Goal: Transaction & Acquisition: Purchase product/service

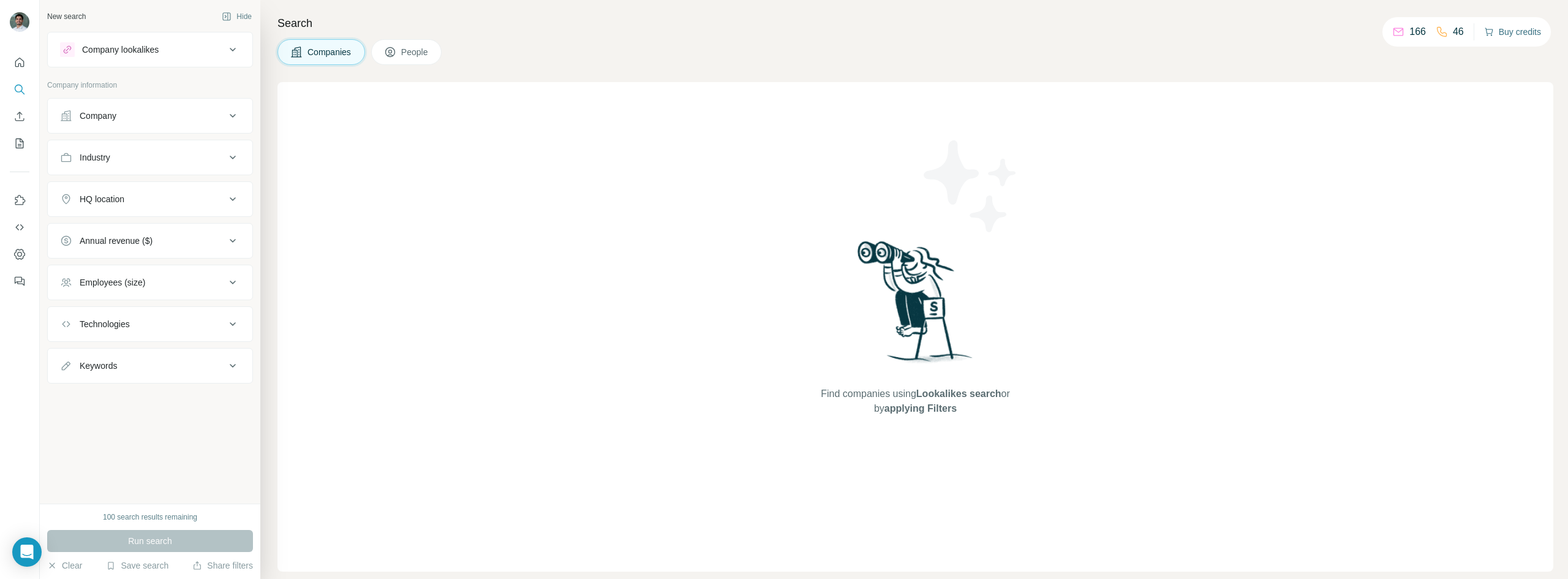
click at [1497, 28] on button "Buy credits" at bounding box center [1513, 32] width 57 height 17
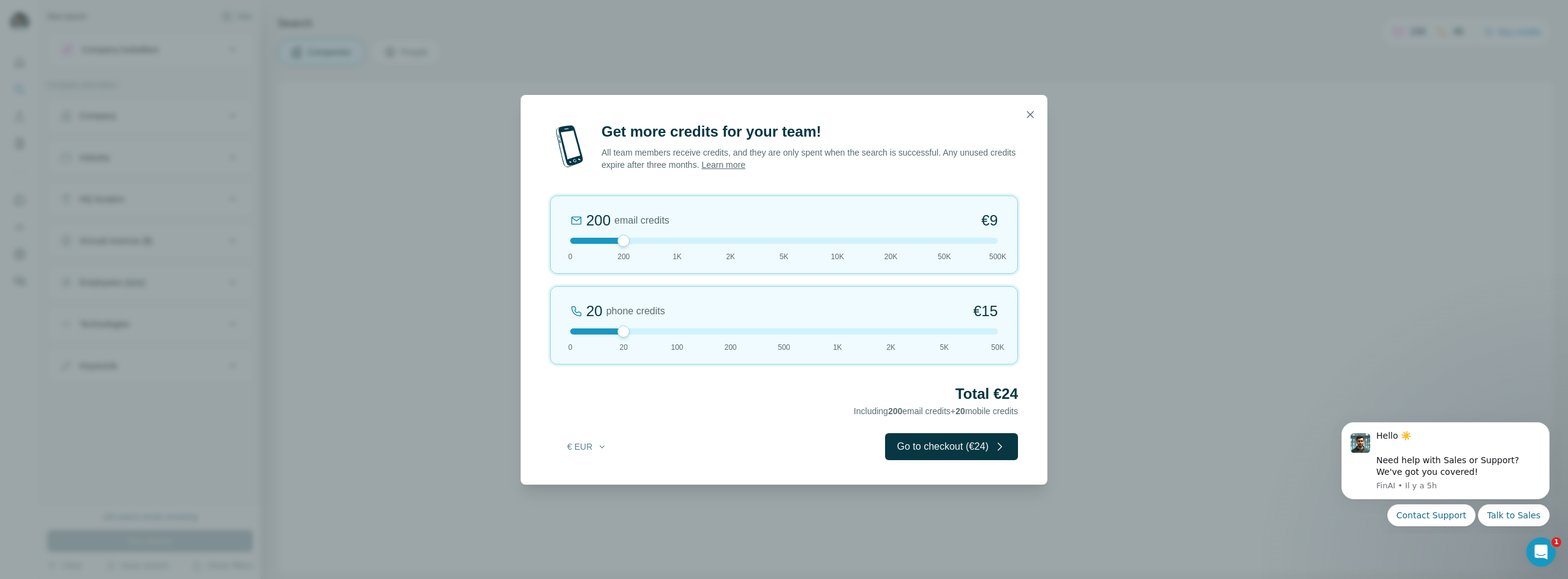
drag, startPoint x: 625, startPoint y: 332, endPoint x: 633, endPoint y: 333, distance: 8.1
click at [633, 333] on div at bounding box center [784, 331] width 428 height 7
click at [1037, 112] on button "button" at bounding box center [1031, 115] width 24 height 24
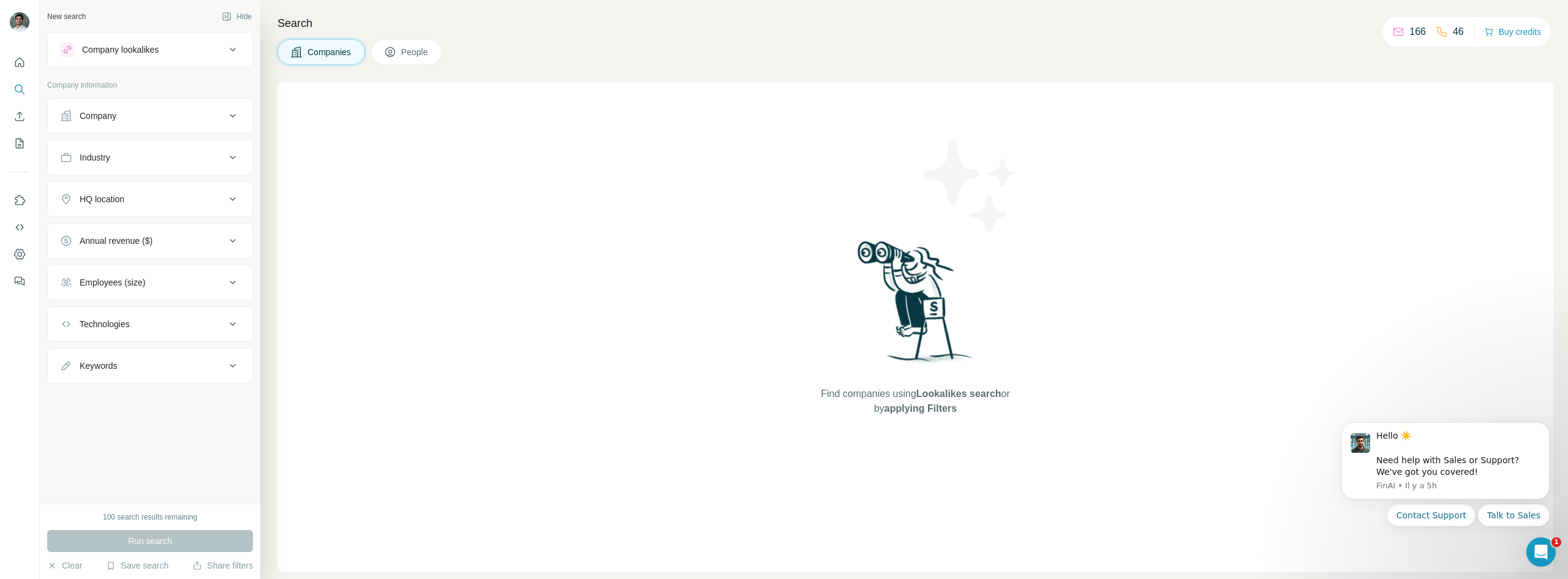
click at [1453, 29] on p "46" at bounding box center [1459, 32] width 11 height 15
click at [1504, 34] on button "Buy credits" at bounding box center [1513, 32] width 57 height 17
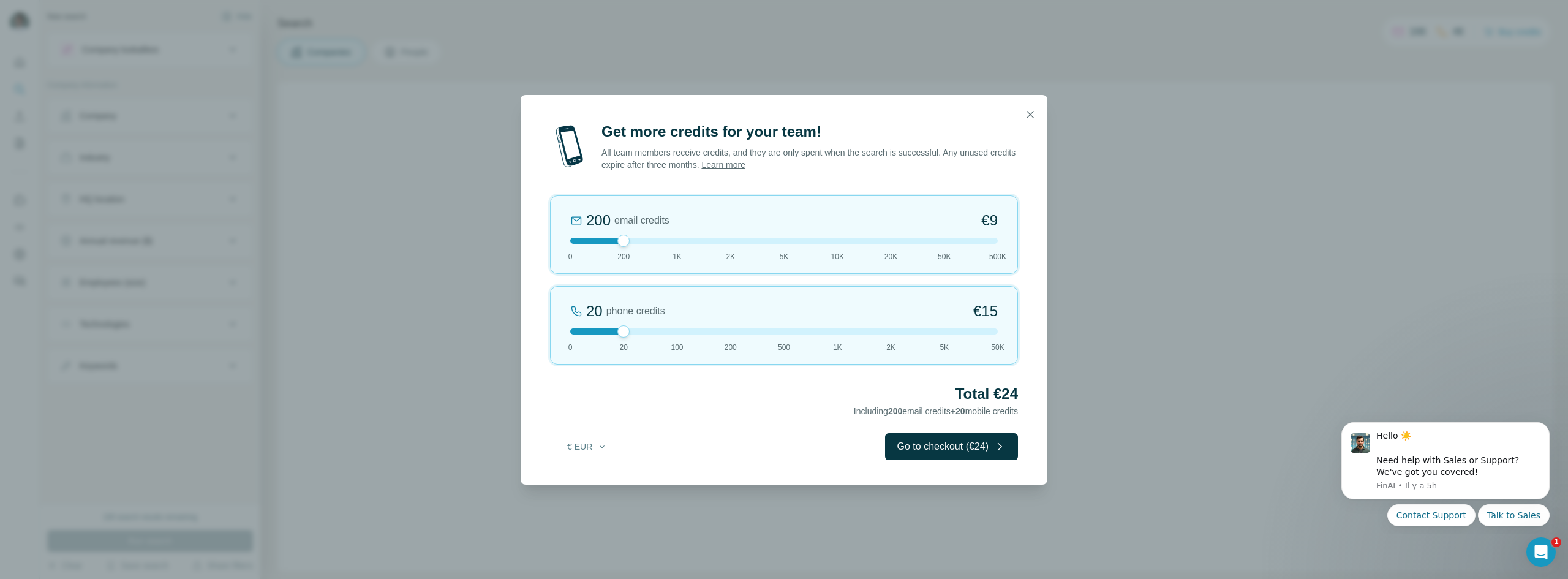
drag, startPoint x: 610, startPoint y: 333, endPoint x: 649, endPoint y: 327, distance: 39.5
click at [648, 328] on div at bounding box center [784, 331] width 428 height 7
drag, startPoint x: 649, startPoint y: 327, endPoint x: 673, endPoint y: 327, distance: 24.0
click at [673, 328] on div at bounding box center [784, 331] width 428 height 7
click at [673, 327] on div at bounding box center [677, 331] width 12 height 12
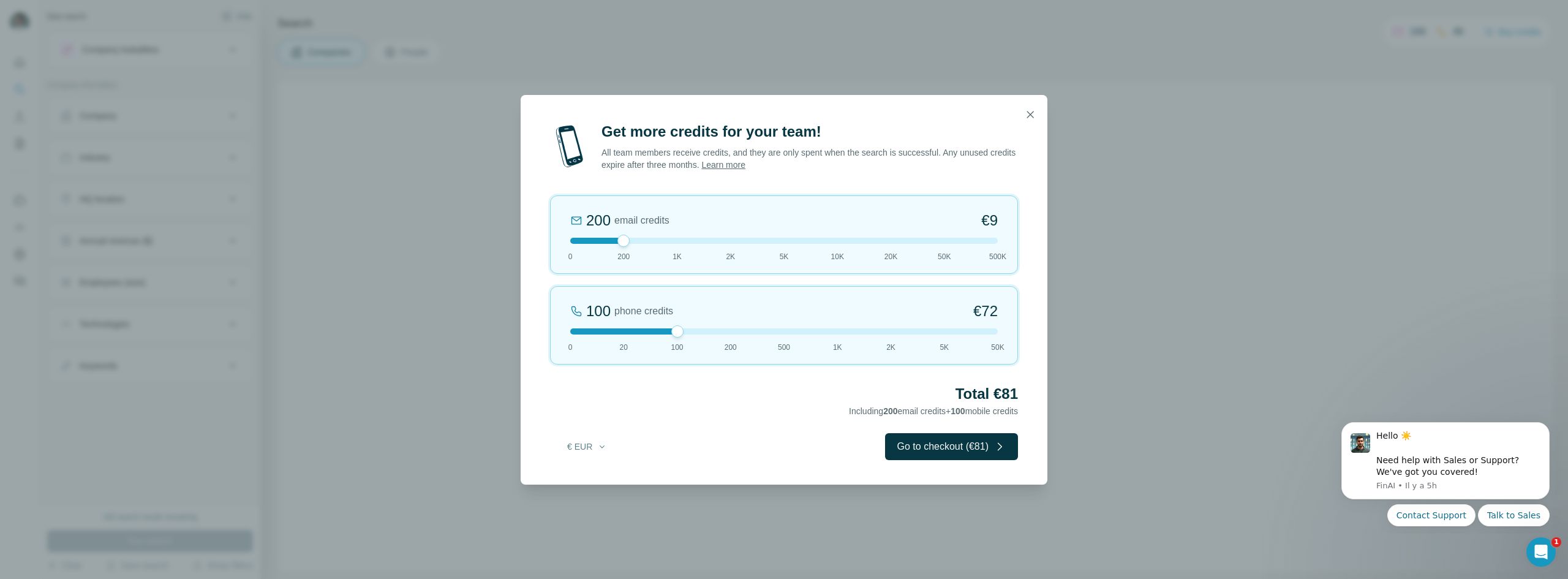
click at [1027, 119] on icon "button" at bounding box center [1030, 114] width 12 height 12
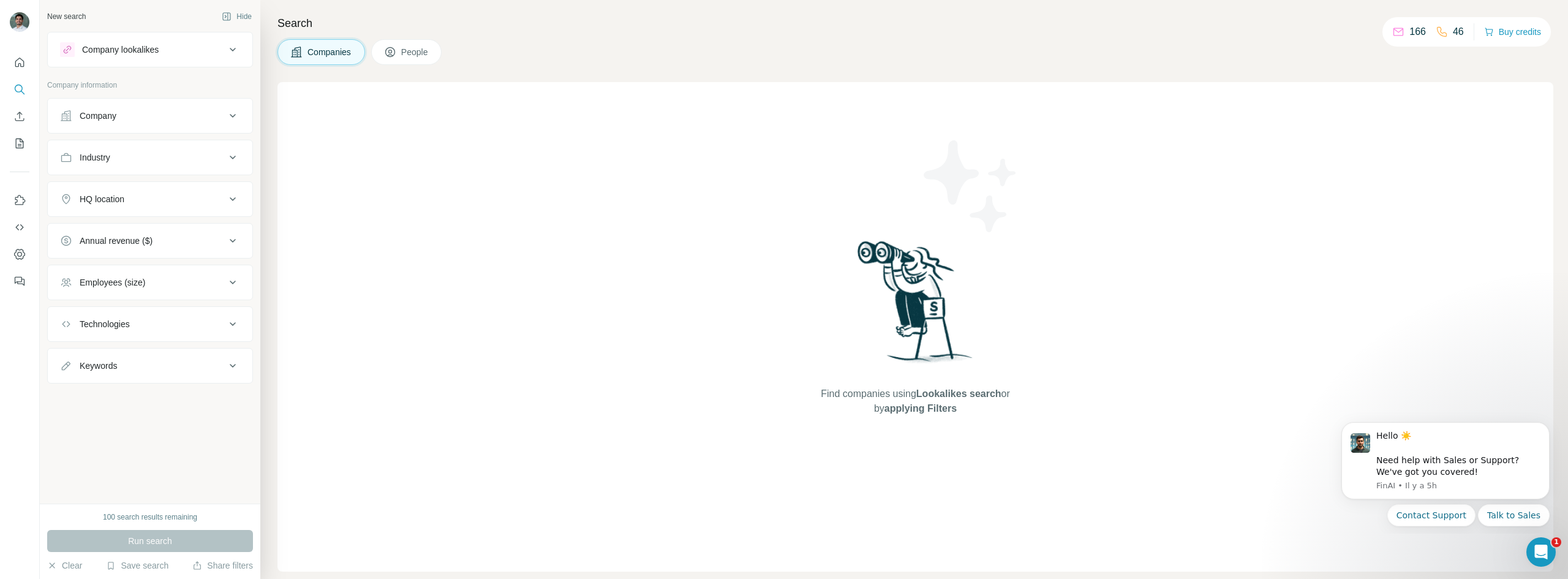
click at [1453, 33] on p "46" at bounding box center [1459, 32] width 11 height 15
click at [1410, 31] on p "166" at bounding box center [1418, 32] width 17 height 15
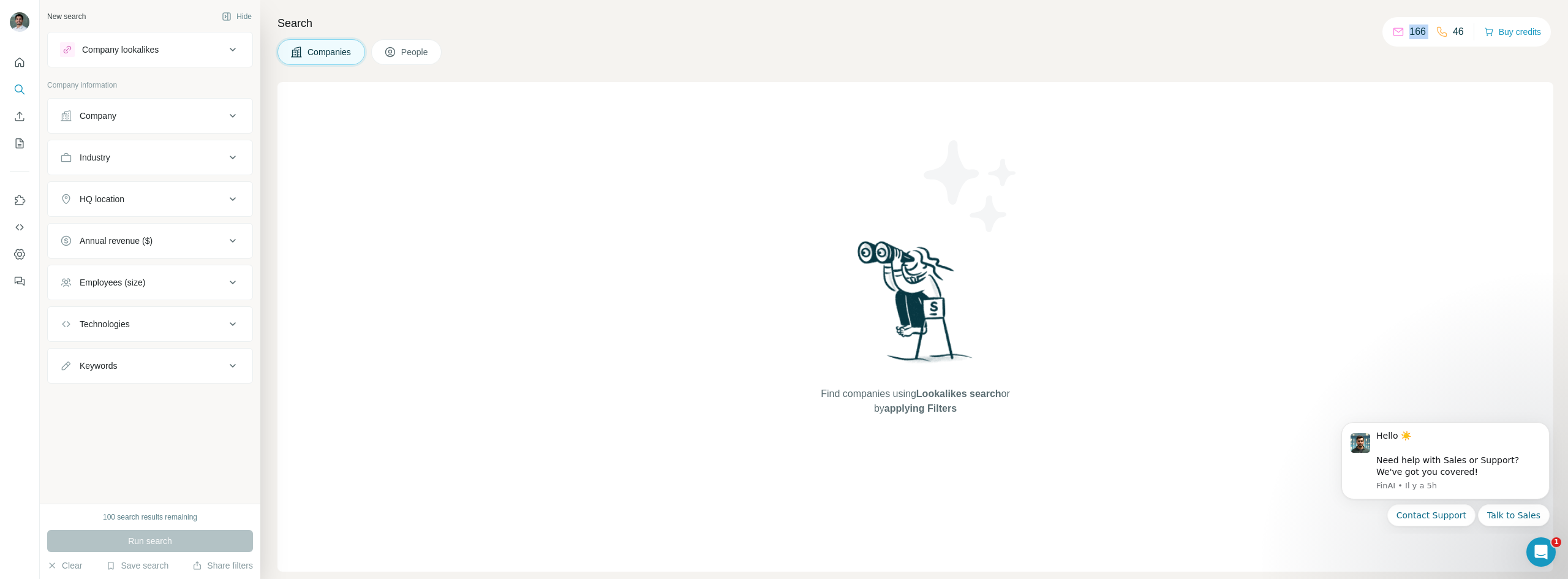
click at [1410, 31] on p "166" at bounding box center [1418, 32] width 17 height 15
click at [1465, 31] on div "166 46 Buy credits" at bounding box center [1466, 31] width 168 height 29
click at [1458, 31] on p "46" at bounding box center [1459, 32] width 11 height 15
click at [1457, 31] on p "46" at bounding box center [1459, 32] width 11 height 15
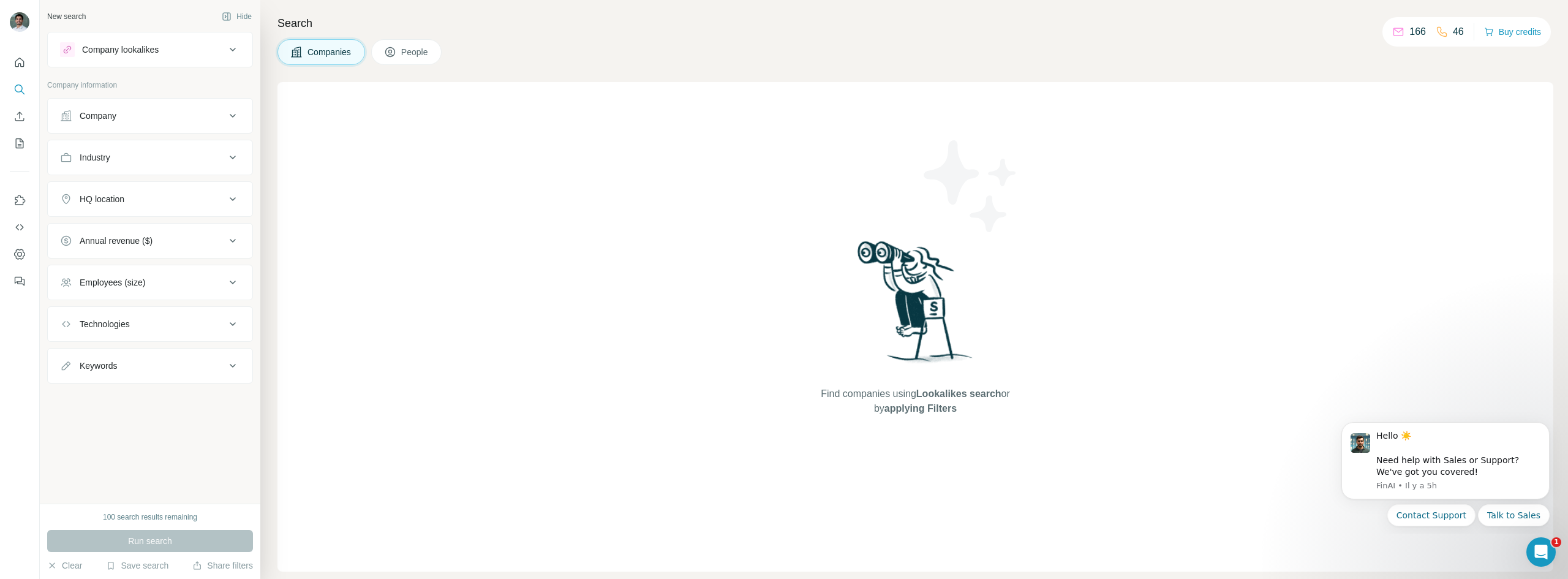
click at [1381, 220] on div "Find companies using Lookalikes search or by applying Filters" at bounding box center [915, 326] width 1276 height 489
click at [14, 252] on icon "Dashboard" at bounding box center [19, 254] width 12 height 12
